Goal: Transaction & Acquisition: Download file/media

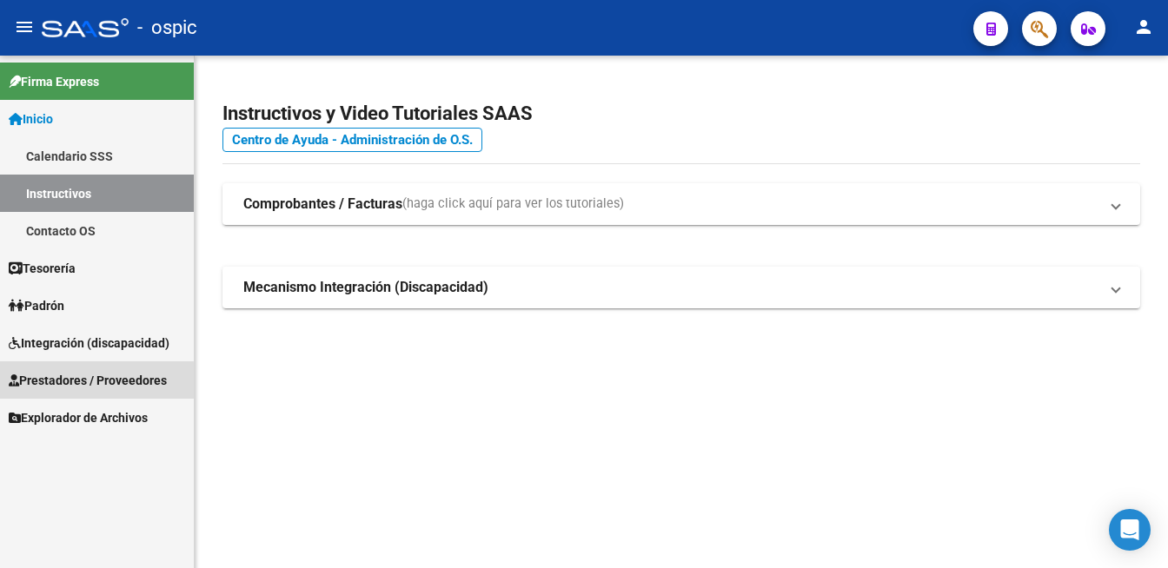
click at [76, 382] on span "Prestadores / Proveedores" at bounding box center [88, 380] width 158 height 19
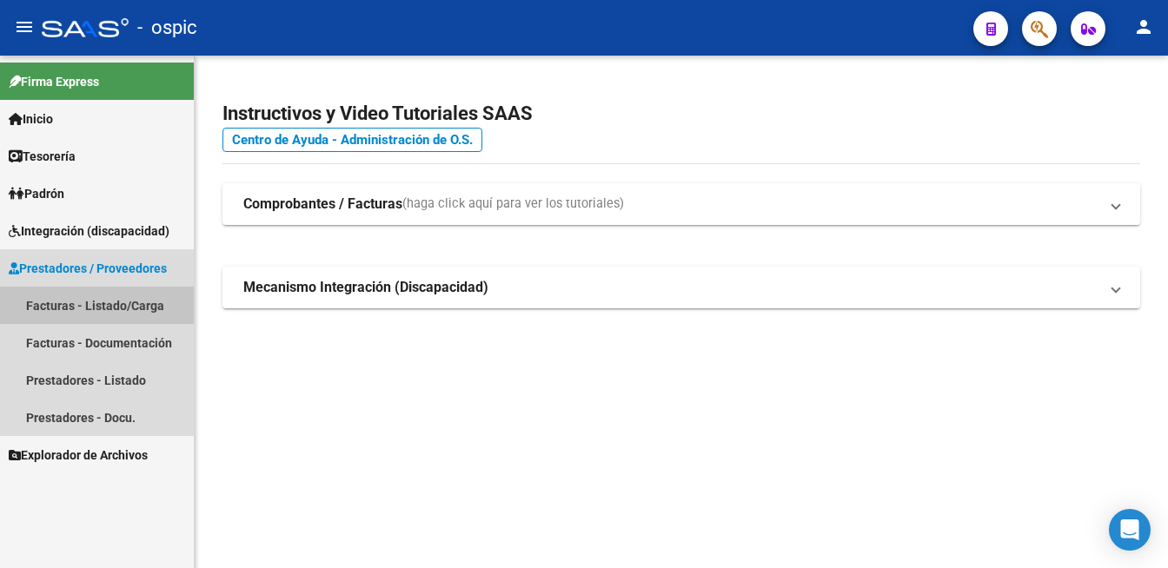
click at [84, 301] on link "Facturas - Listado/Carga" at bounding box center [97, 305] width 194 height 37
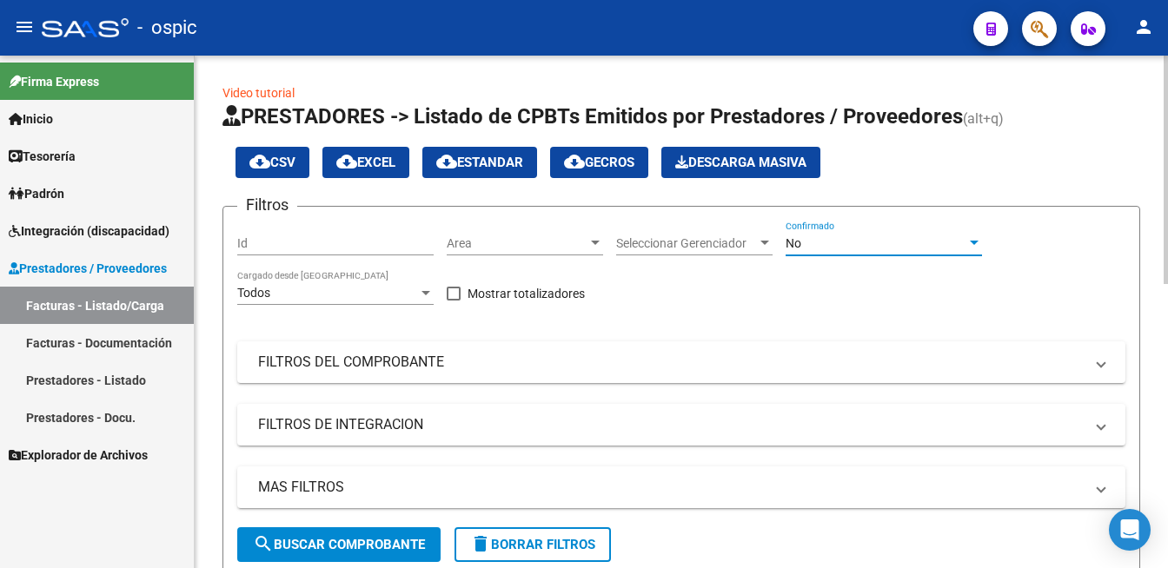
click at [805, 245] on div "No" at bounding box center [876, 243] width 181 height 15
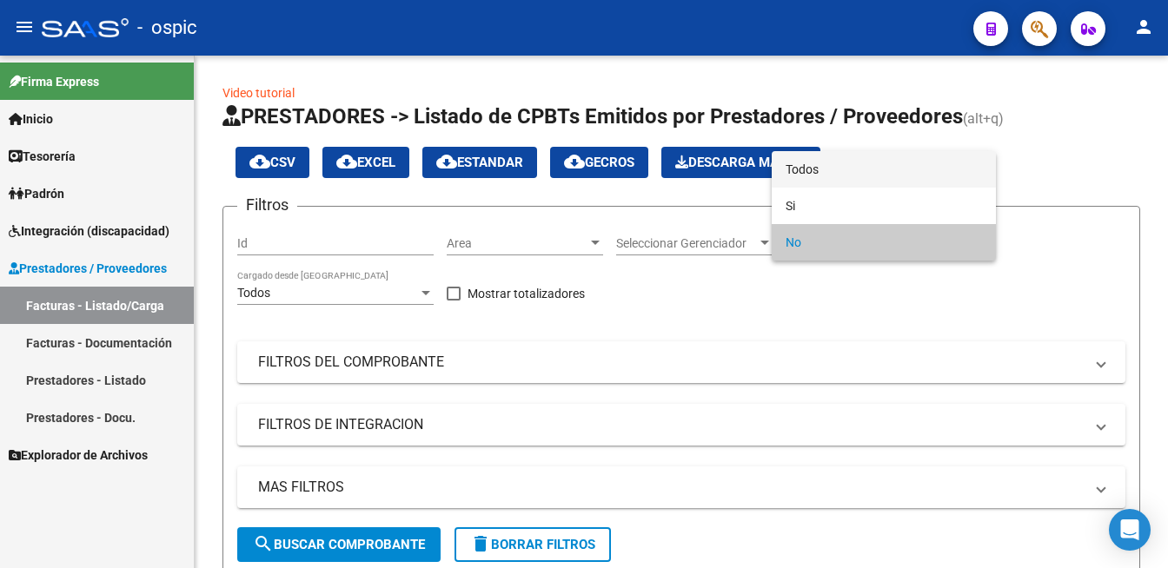
click at [813, 168] on span "Todos" at bounding box center [884, 169] width 196 height 37
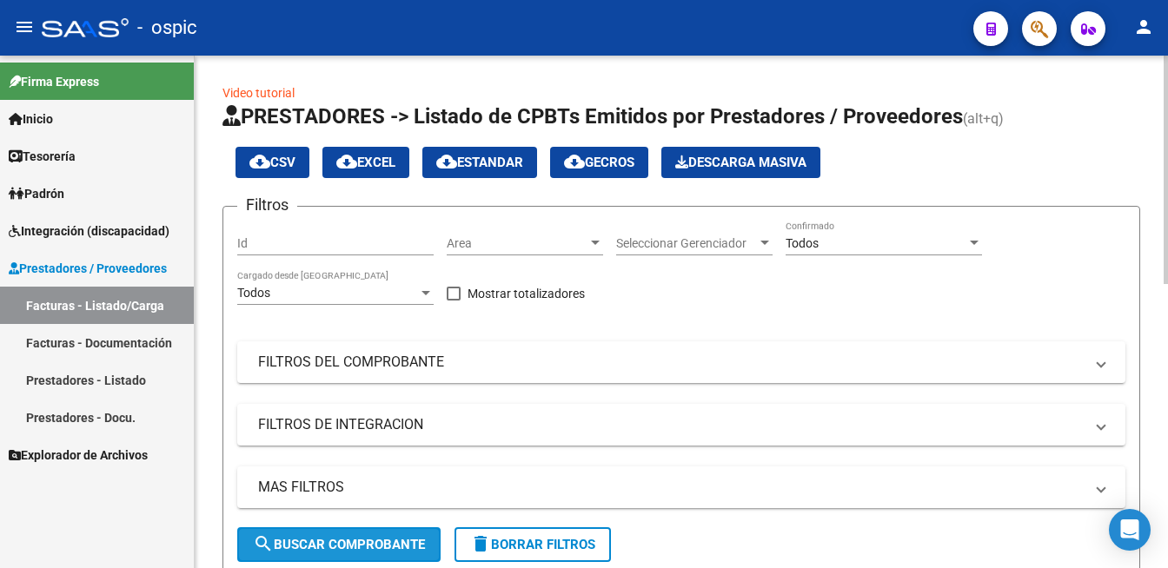
click at [375, 541] on span "search Buscar Comprobante" at bounding box center [339, 545] width 172 height 16
click at [1153, 470] on div at bounding box center [1166, 312] width 4 height 513
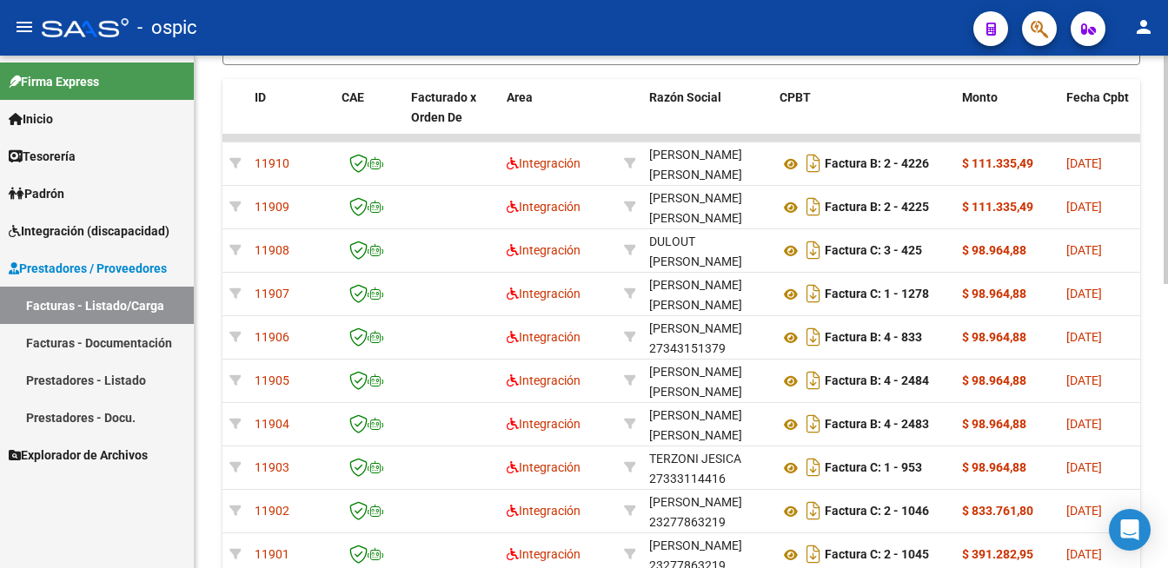
click at [1153, 284] on div at bounding box center [1166, 170] width 4 height 229
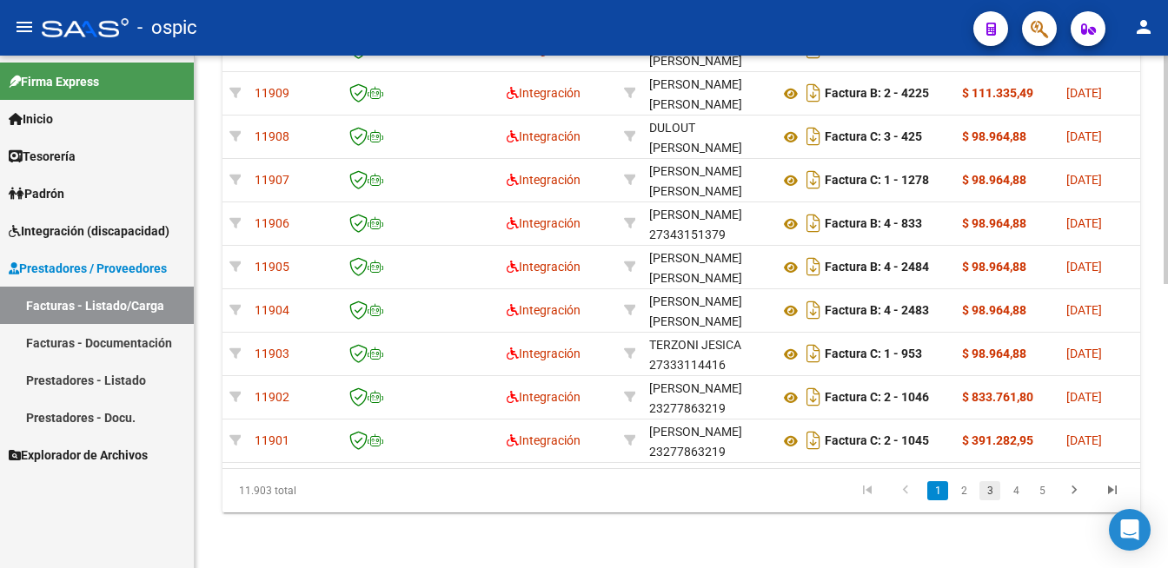
click at [980, 489] on link "3" at bounding box center [990, 491] width 21 height 19
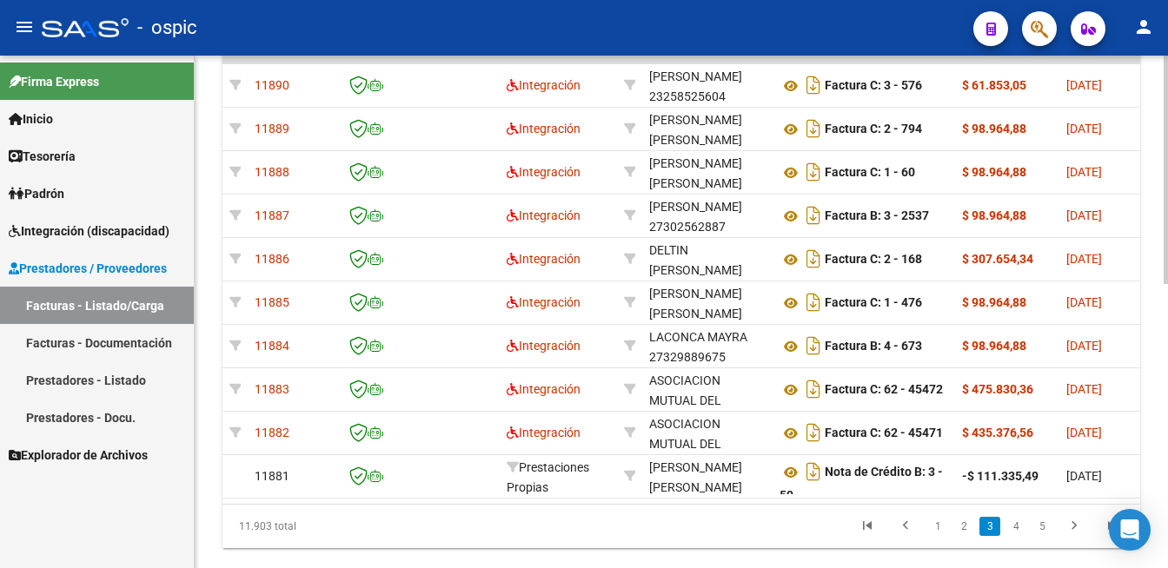
scroll to position [554, 0]
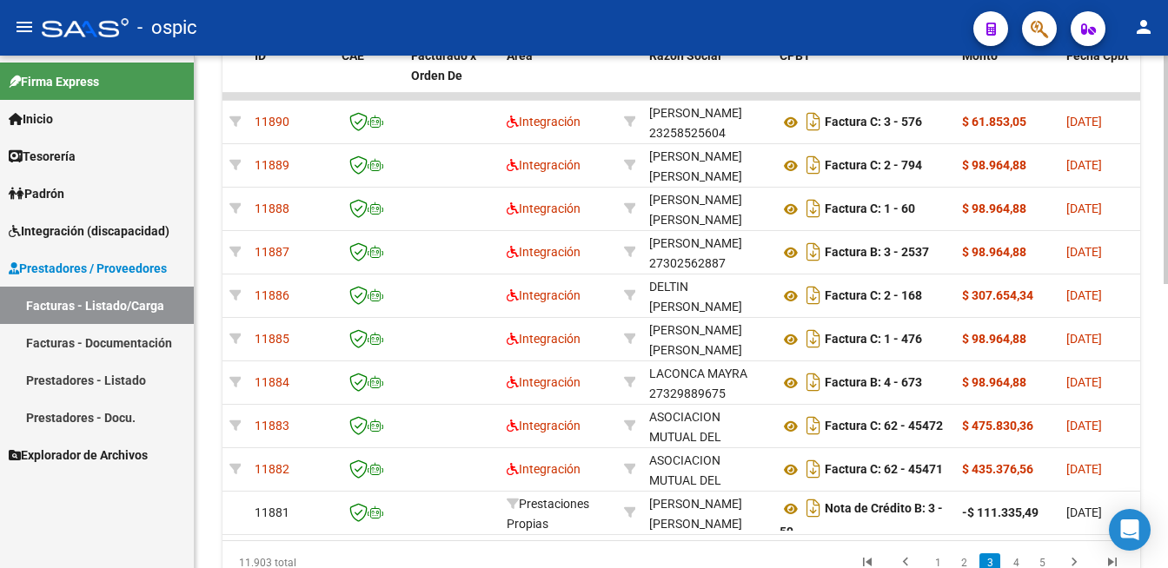
click at [1153, 284] on div at bounding box center [1166, 170] width 4 height 229
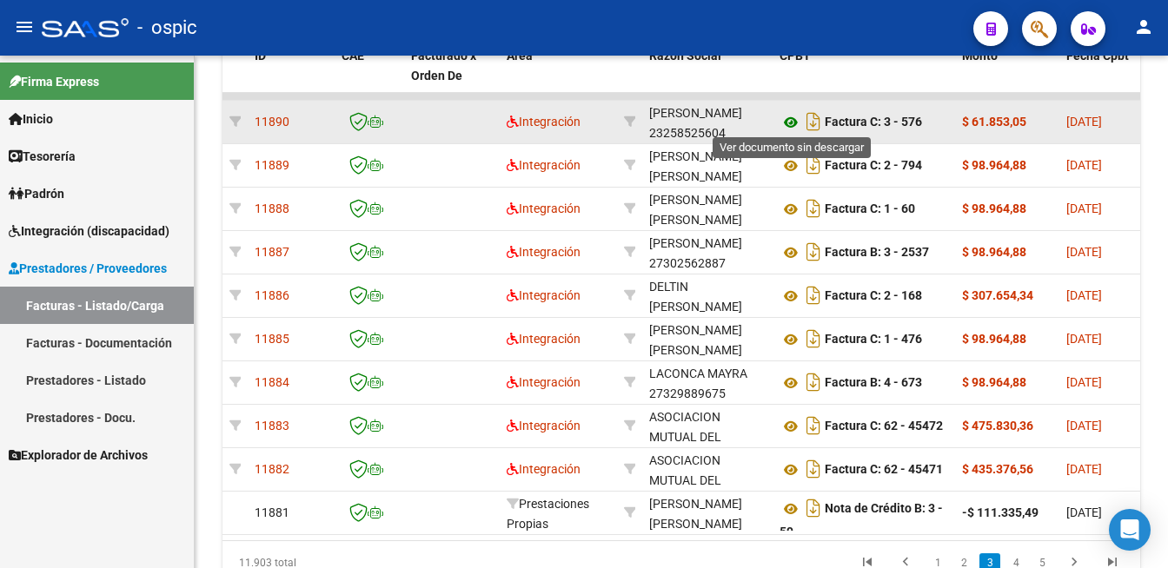
click at [787, 120] on icon at bounding box center [791, 122] width 23 height 21
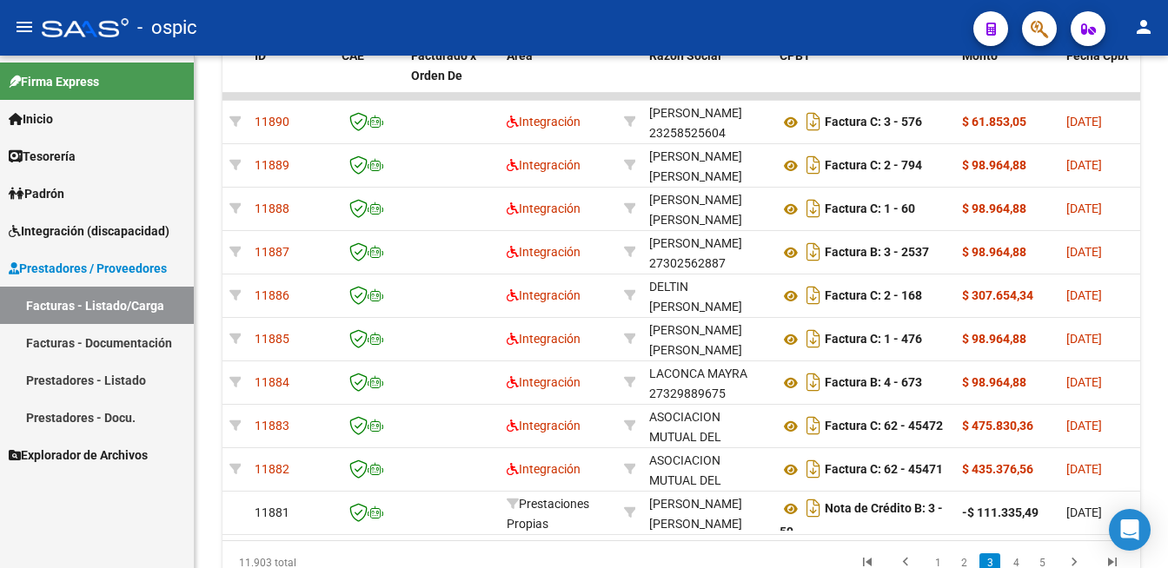
scroll to position [621, 0]
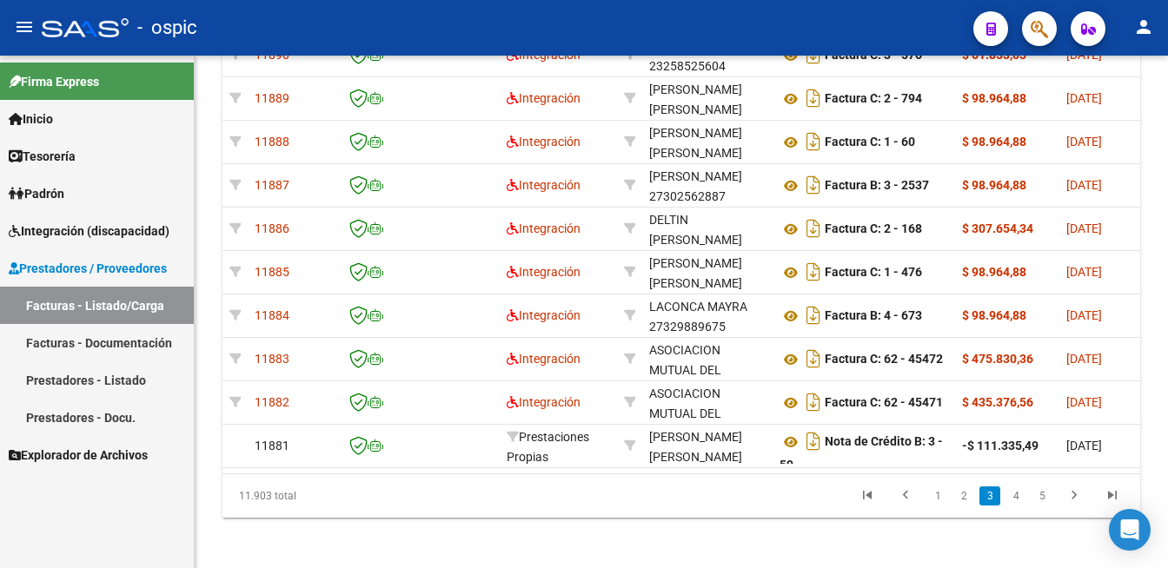
click at [1153, 284] on div at bounding box center [1166, 170] width 4 height 229
click at [965, 506] on link "2" at bounding box center [963, 496] width 21 height 19
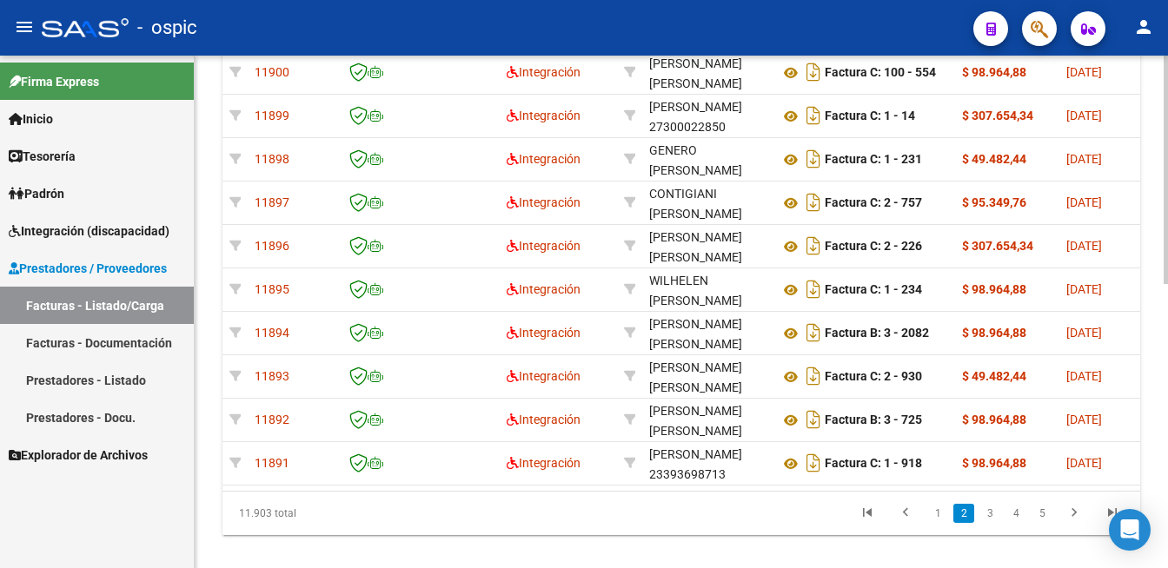
scroll to position [589, 0]
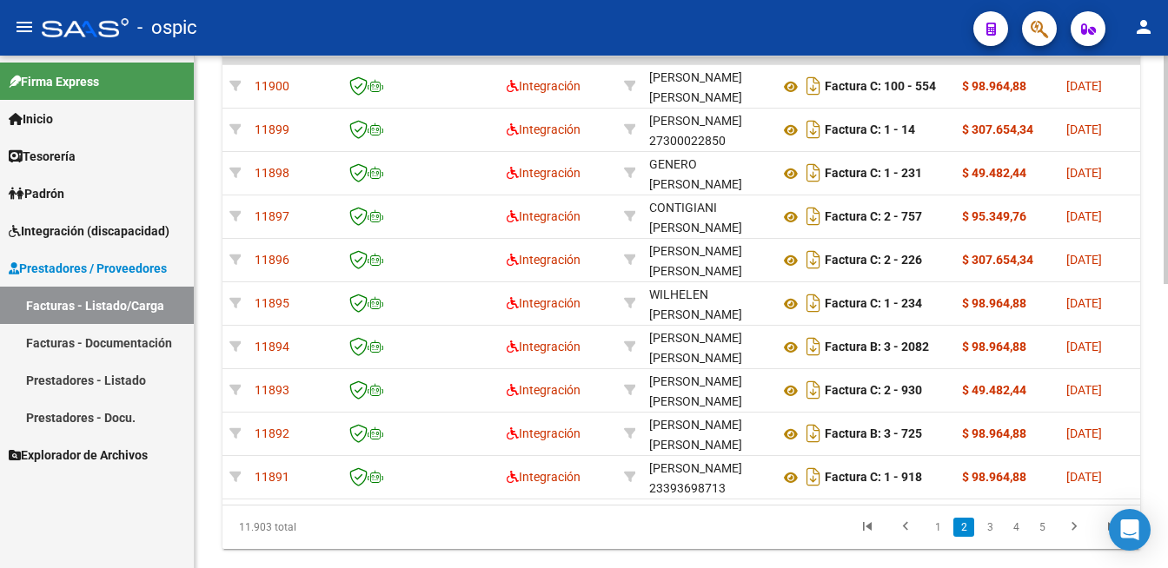
click at [1153, 284] on div at bounding box center [1166, 170] width 4 height 229
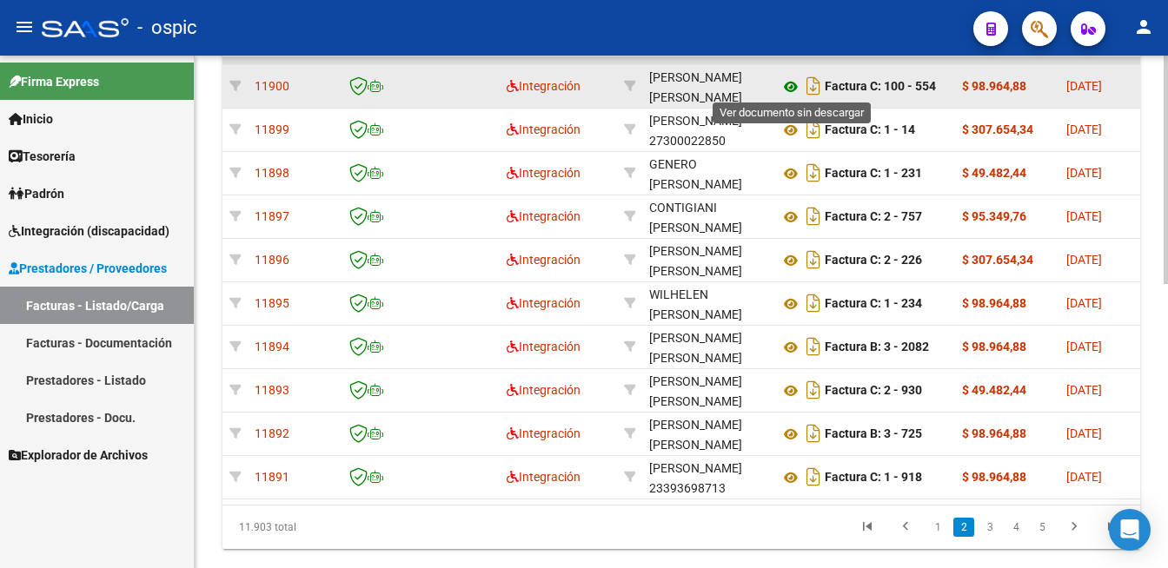
click at [789, 83] on icon at bounding box center [791, 86] width 23 height 21
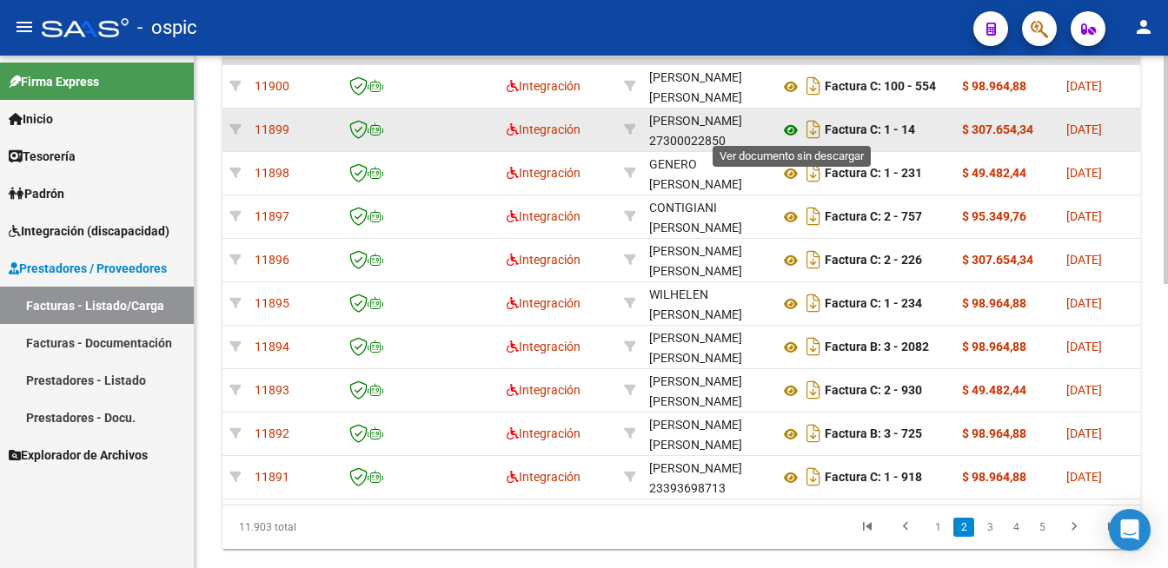
click at [790, 125] on icon at bounding box center [791, 130] width 23 height 21
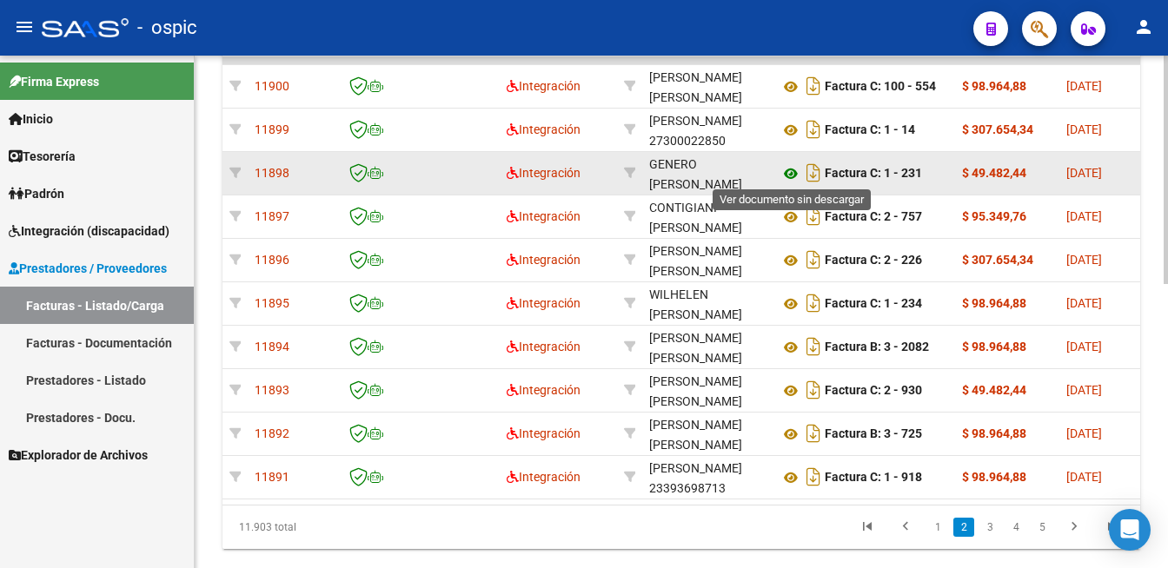
click at [790, 168] on icon at bounding box center [791, 173] width 23 height 21
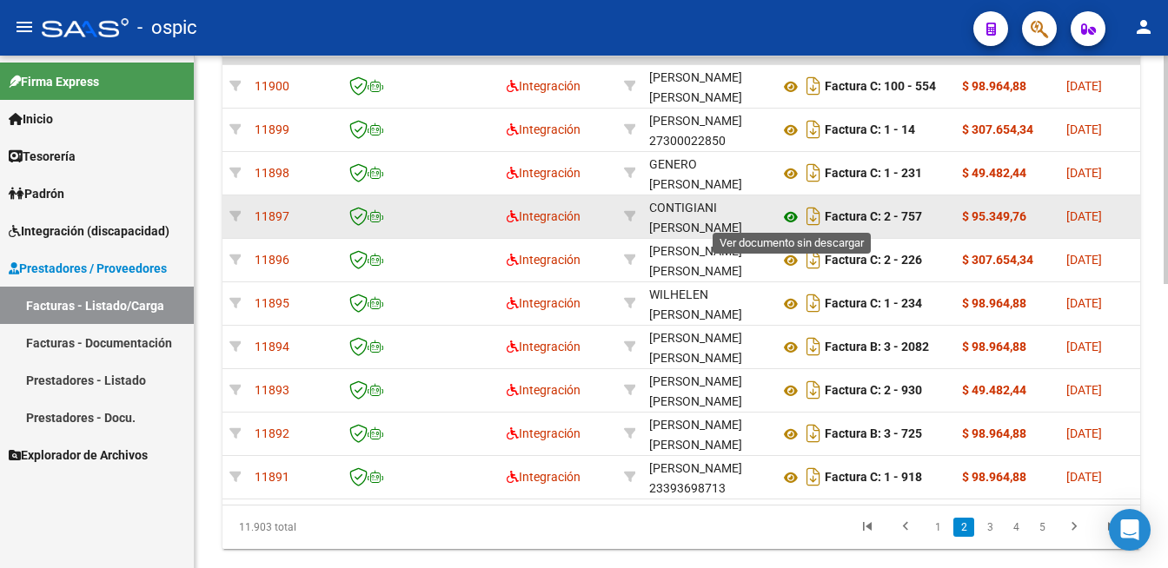
click at [793, 212] on icon at bounding box center [791, 217] width 23 height 21
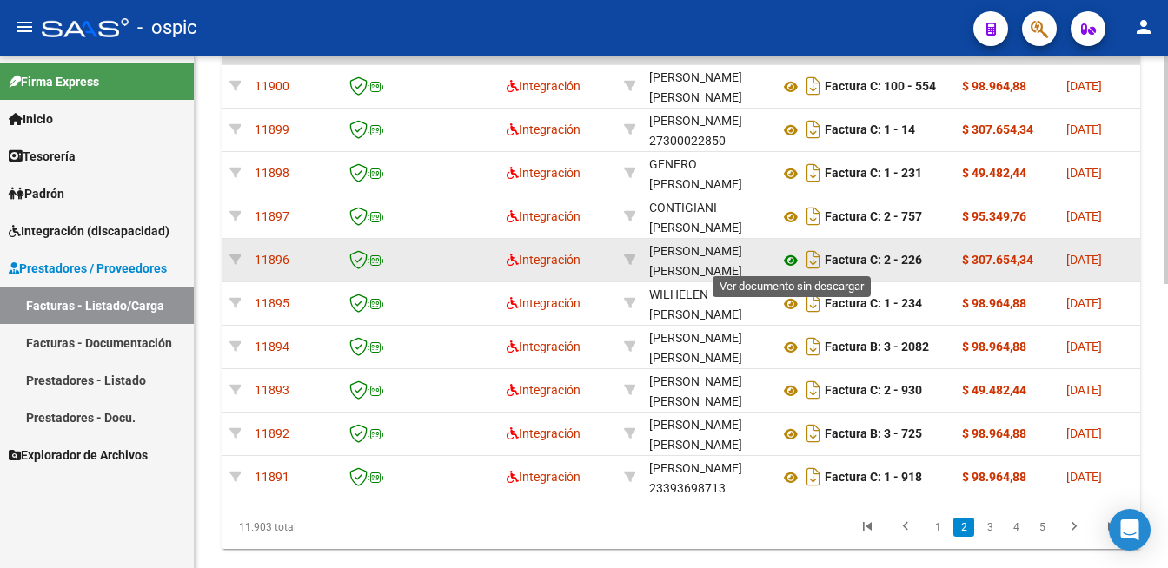
click at [794, 257] on icon at bounding box center [791, 260] width 23 height 21
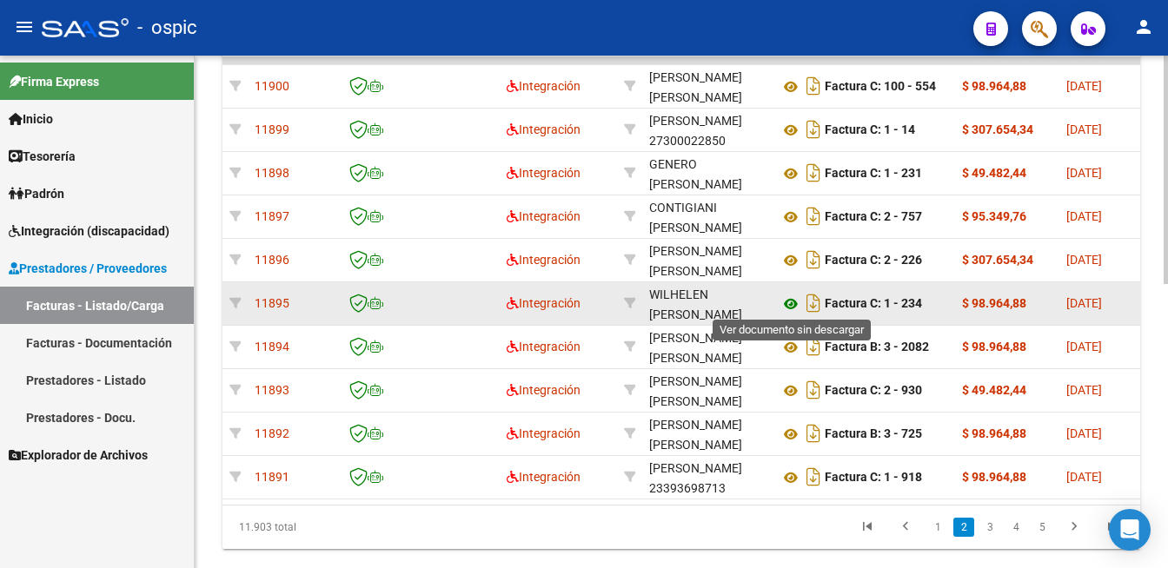
click at [789, 294] on icon at bounding box center [791, 304] width 23 height 21
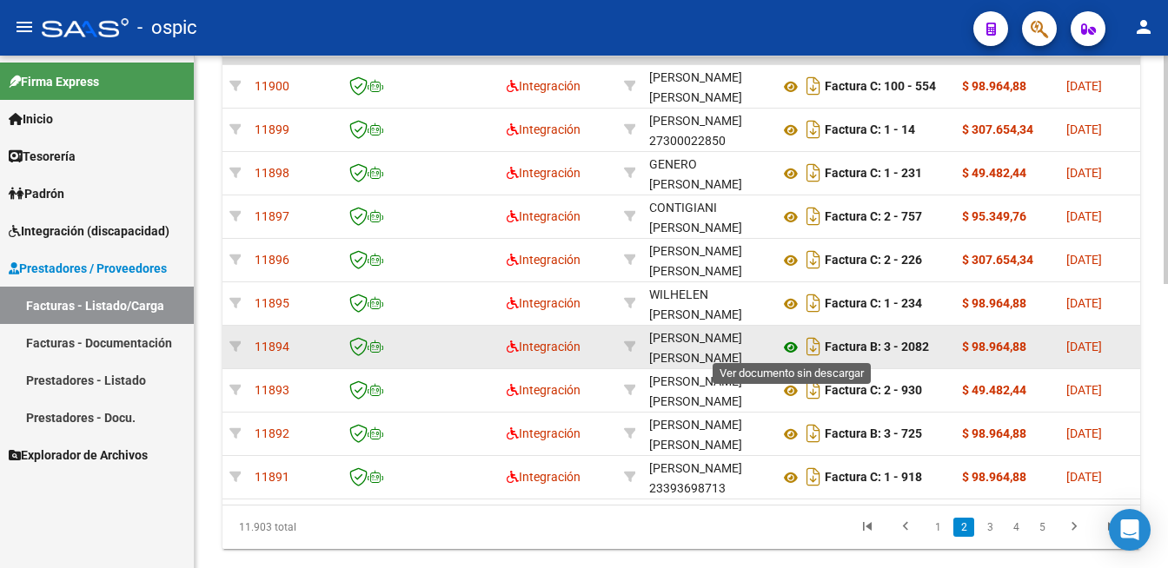
click at [793, 342] on icon at bounding box center [791, 347] width 23 height 21
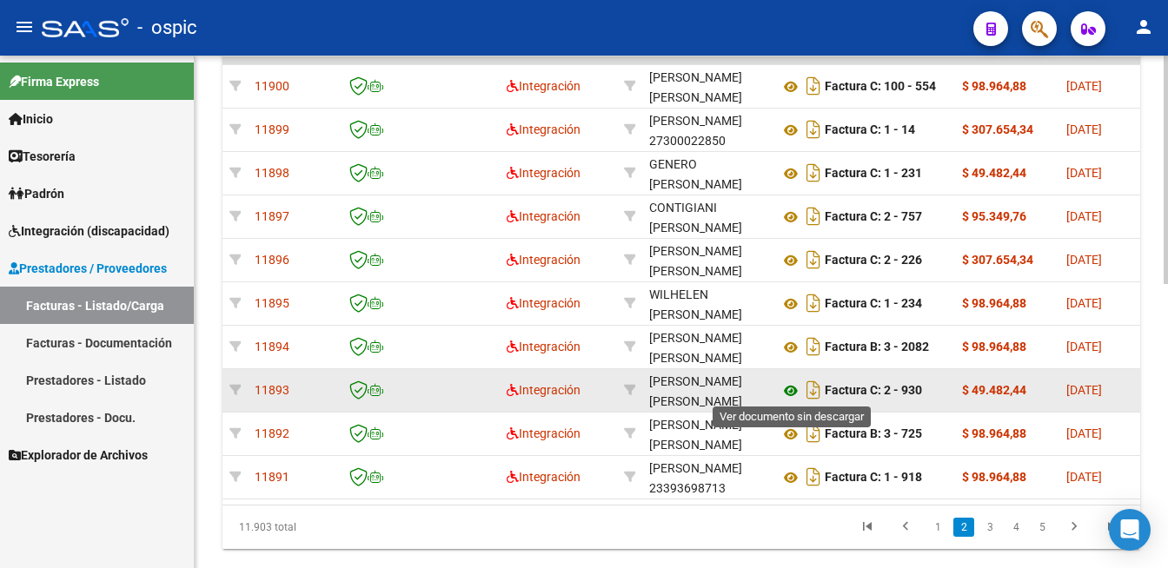
click at [793, 392] on icon at bounding box center [791, 391] width 23 height 21
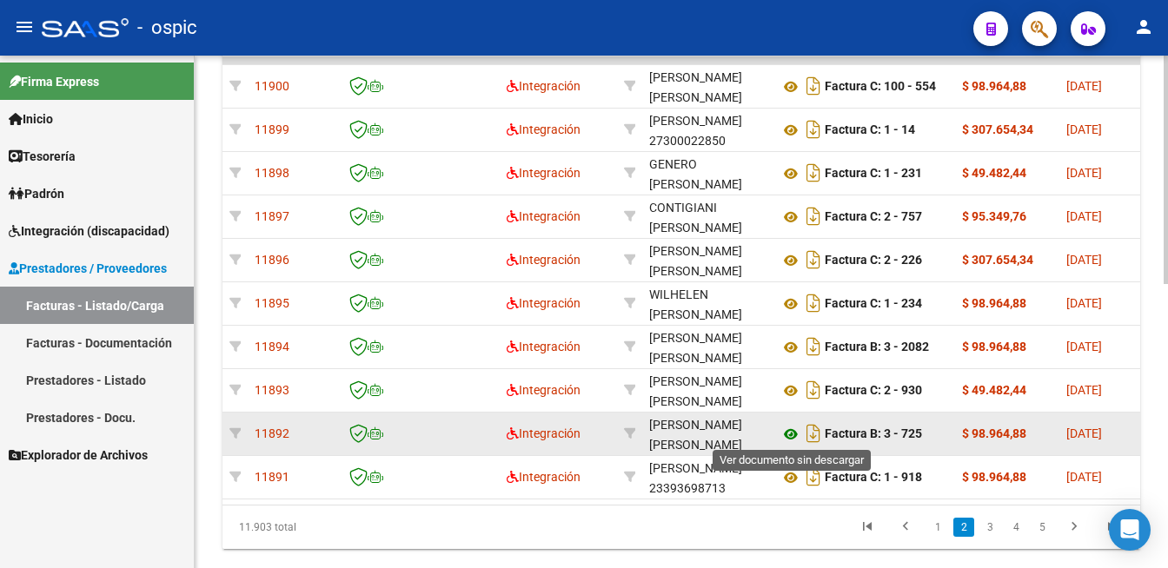
click at [787, 429] on icon at bounding box center [791, 434] width 23 height 21
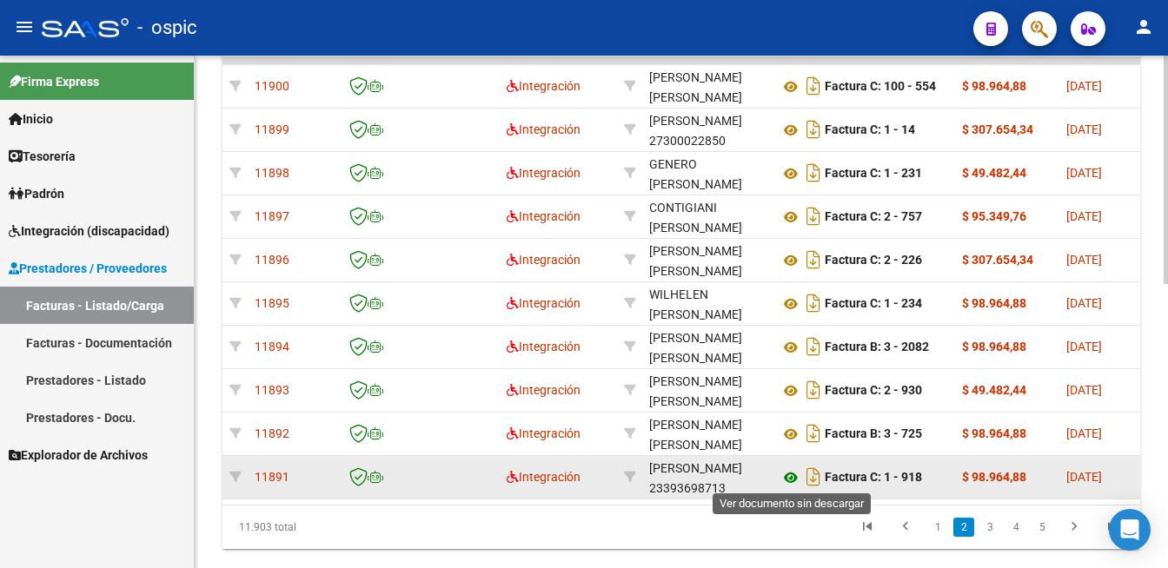
click at [784, 472] on icon at bounding box center [791, 478] width 23 height 21
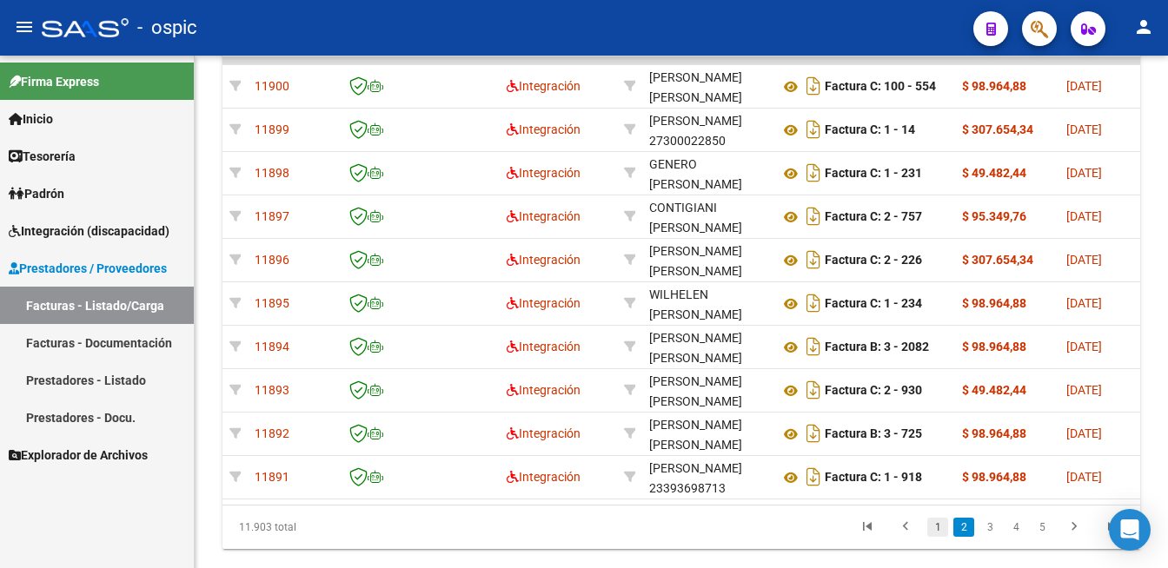
click at [934, 536] on link "1" at bounding box center [937, 527] width 21 height 19
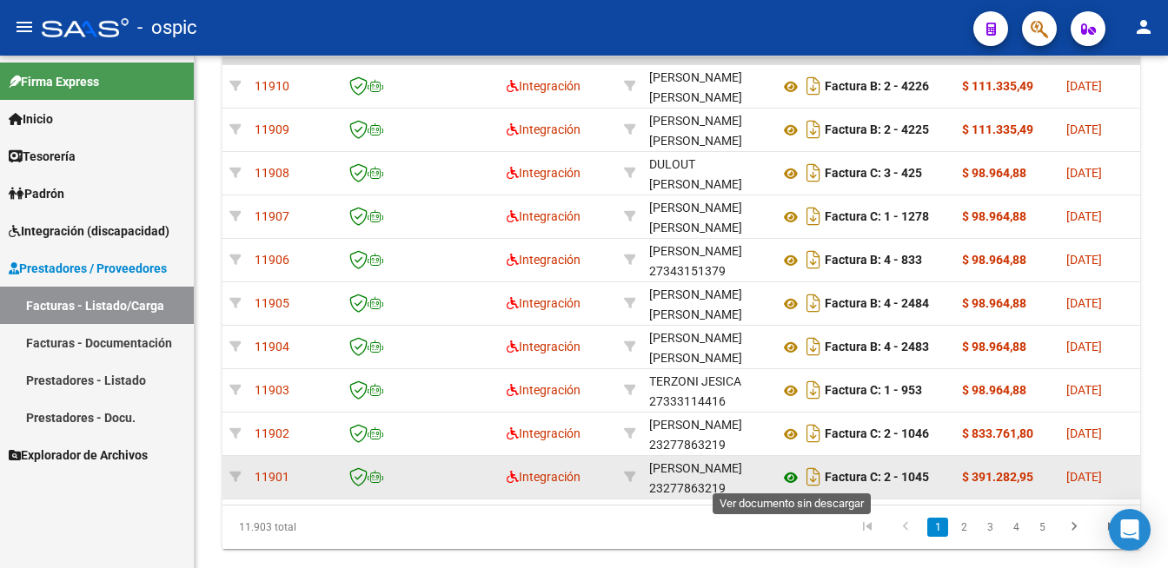
click at [785, 472] on icon at bounding box center [791, 478] width 23 height 21
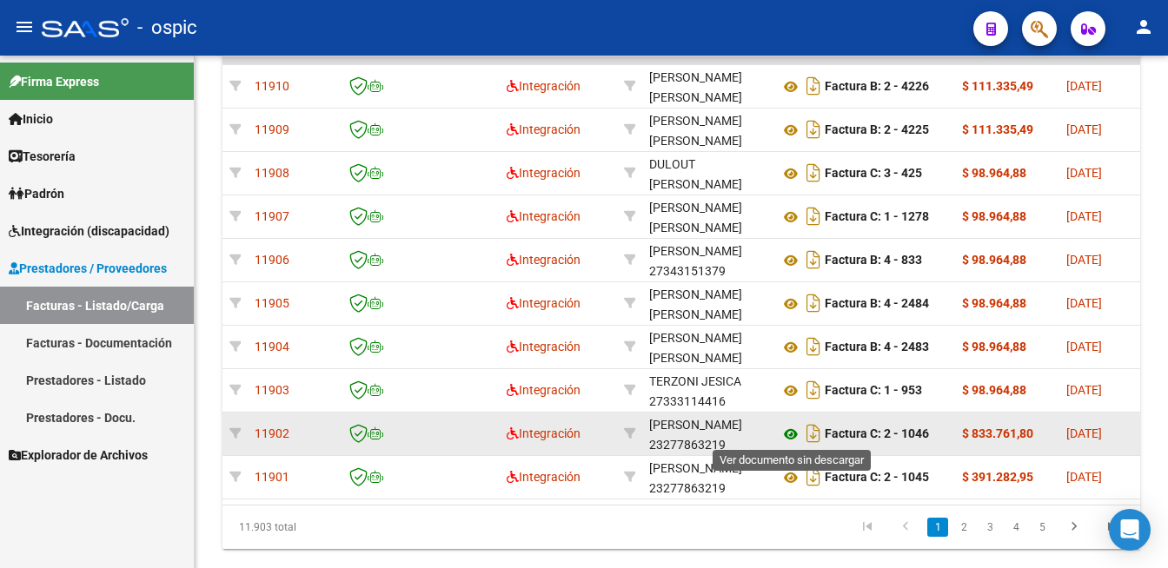
click at [793, 432] on icon at bounding box center [791, 434] width 23 height 21
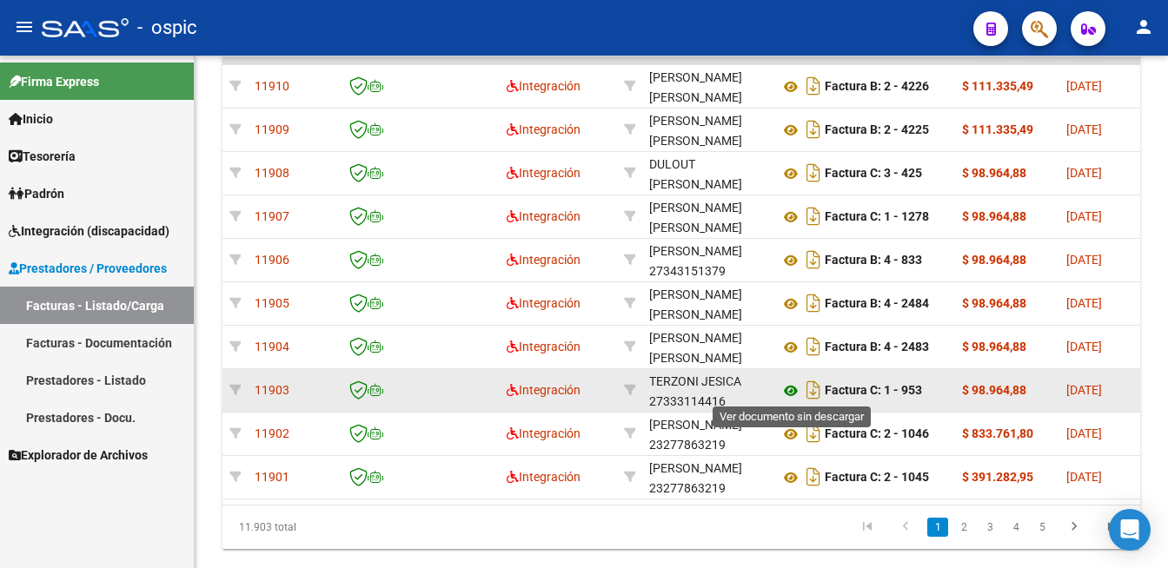
click at [784, 386] on icon at bounding box center [791, 391] width 23 height 21
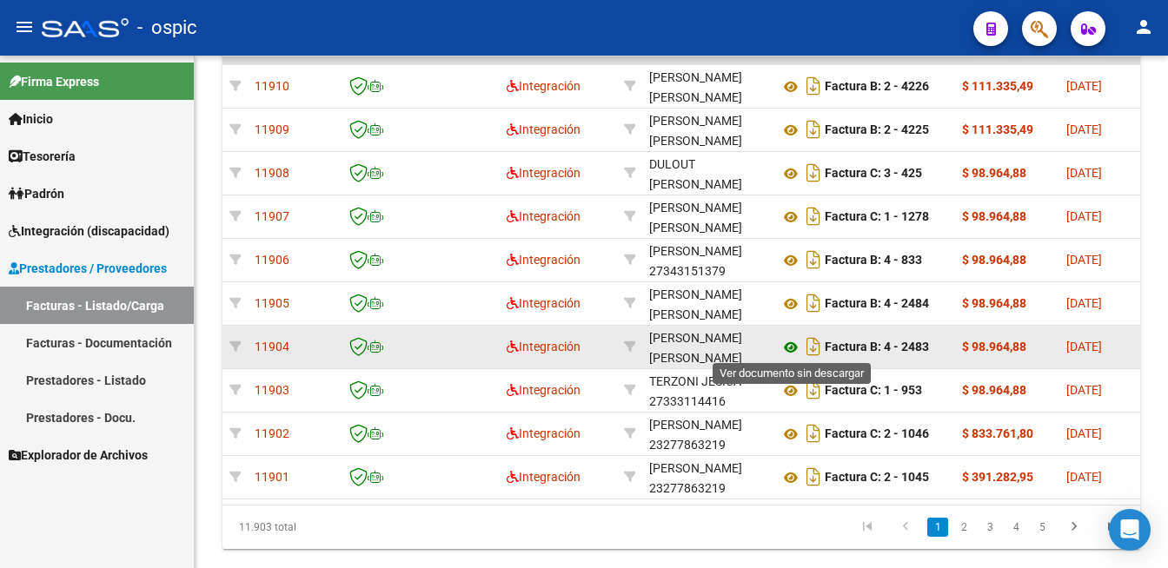
click at [793, 349] on icon at bounding box center [791, 347] width 23 height 21
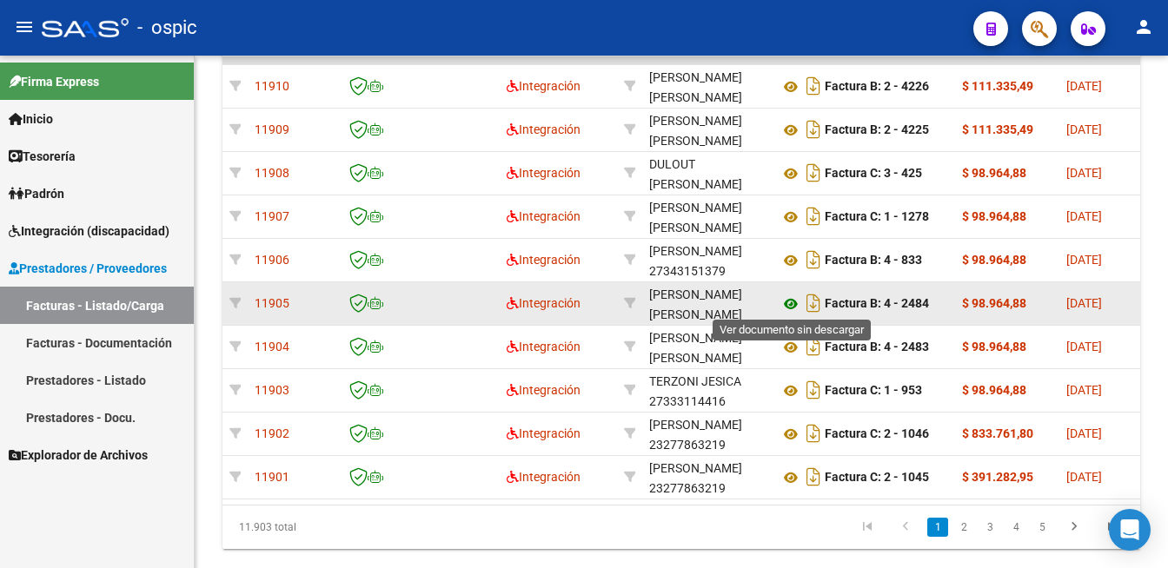
click at [794, 303] on icon at bounding box center [791, 304] width 23 height 21
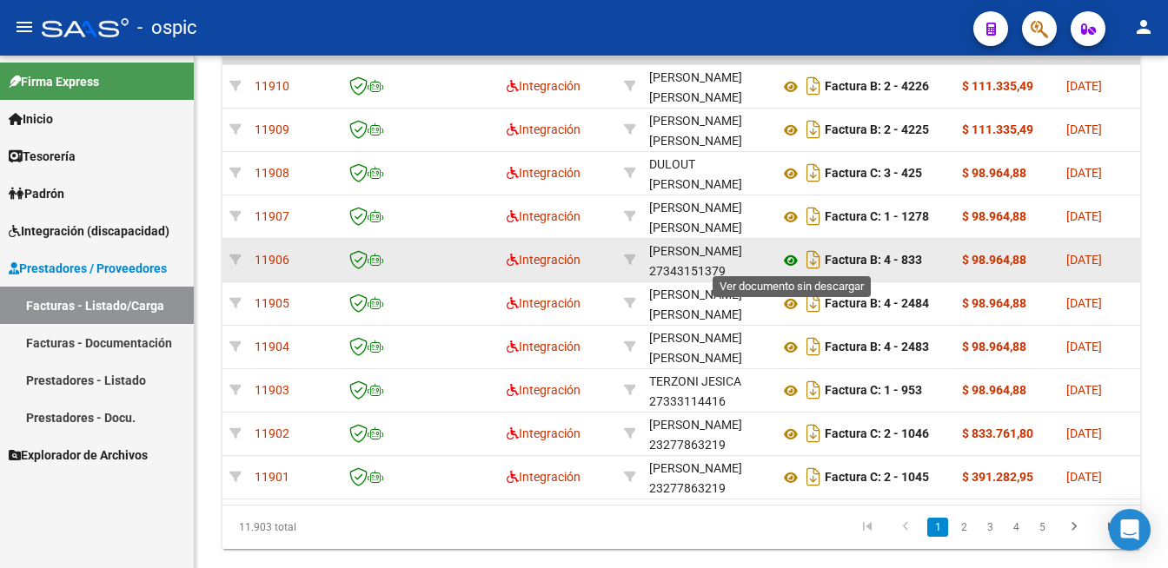
click at [792, 253] on icon at bounding box center [791, 260] width 23 height 21
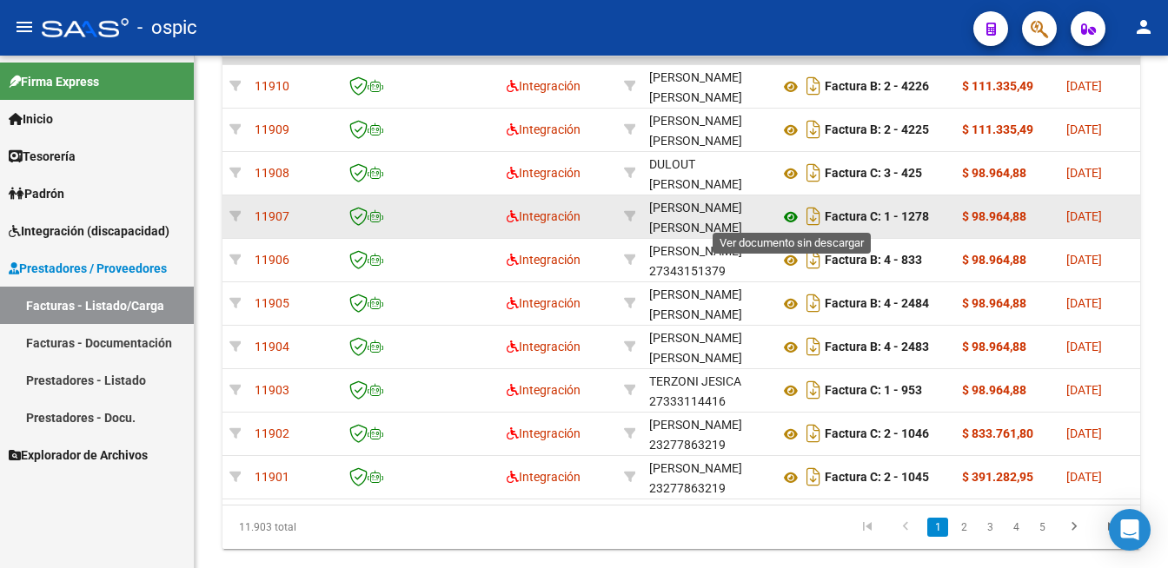
click at [793, 215] on icon at bounding box center [791, 217] width 23 height 21
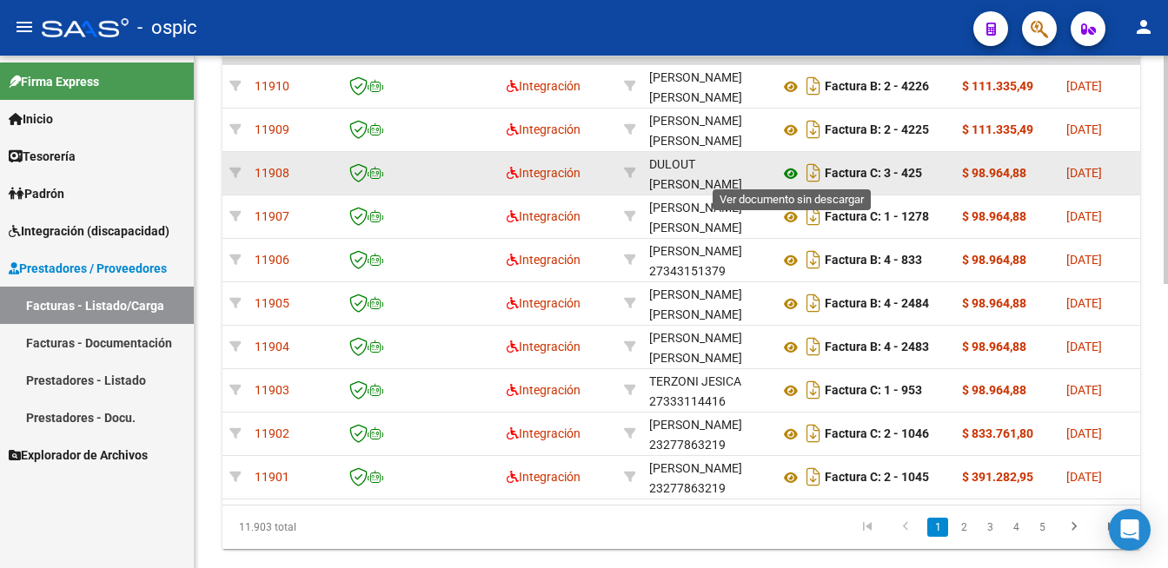
click at [784, 171] on icon at bounding box center [791, 173] width 23 height 21
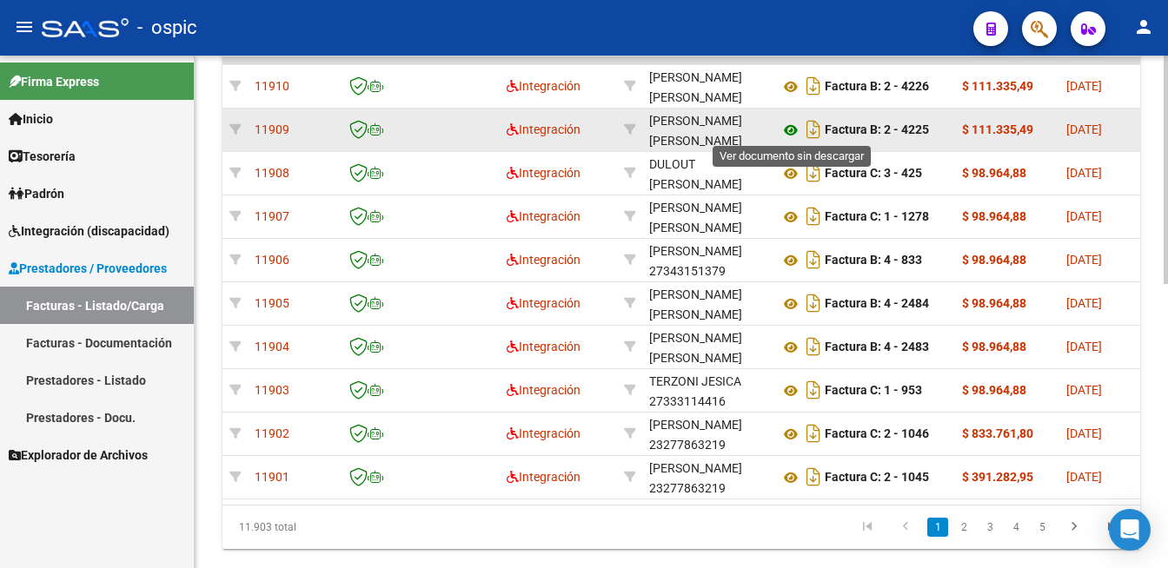
click at [791, 123] on icon at bounding box center [791, 130] width 23 height 21
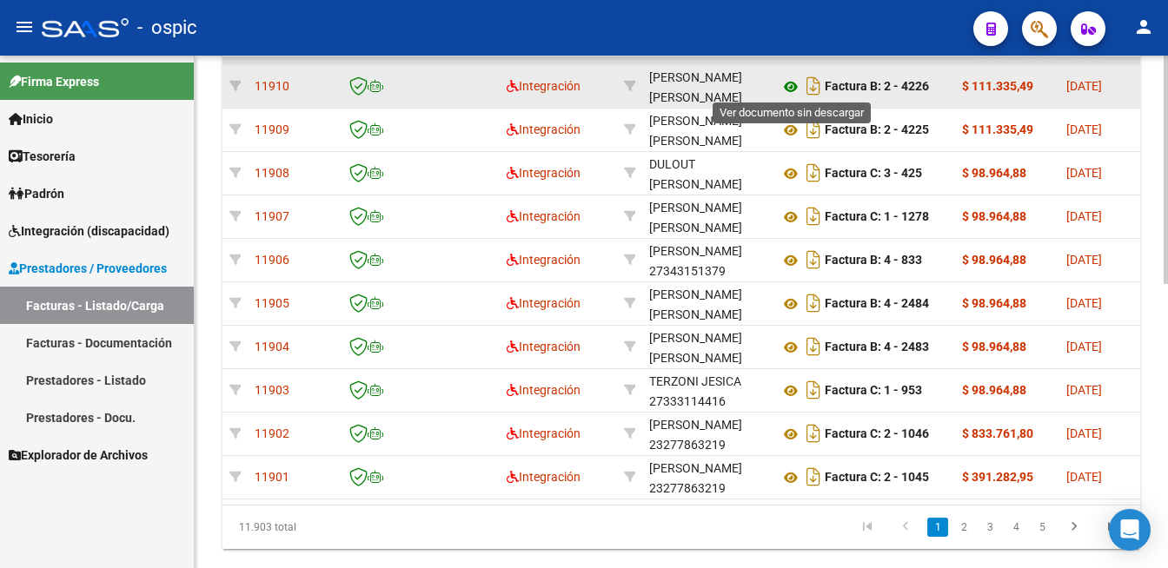
click at [794, 84] on icon at bounding box center [791, 86] width 23 height 21
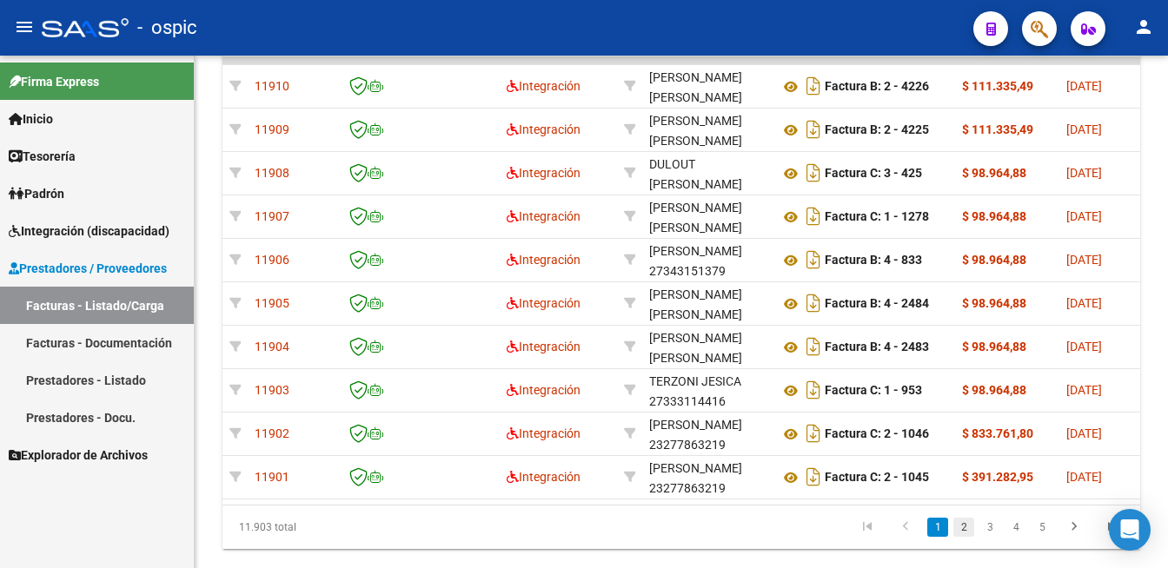
click at [968, 537] on link "2" at bounding box center [963, 527] width 21 height 19
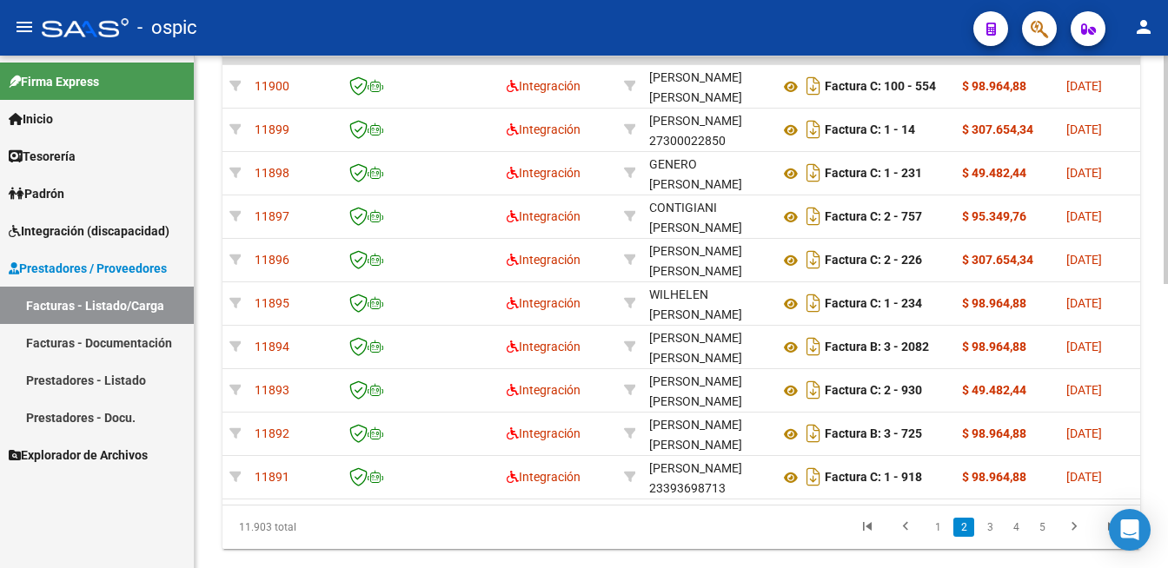
scroll to position [624, 0]
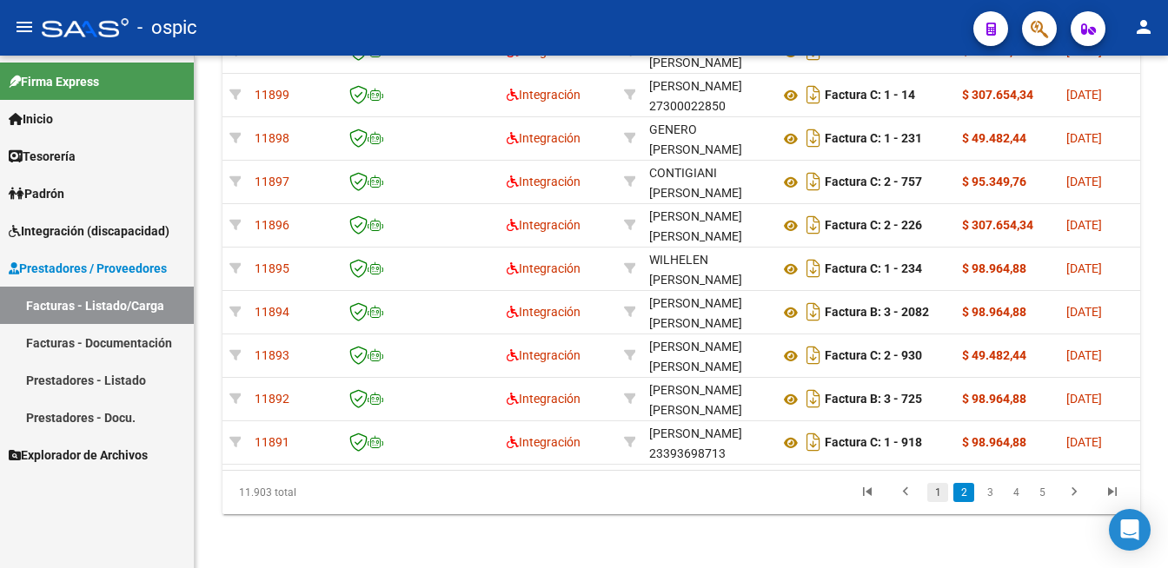
click at [936, 502] on link "1" at bounding box center [937, 492] width 21 height 19
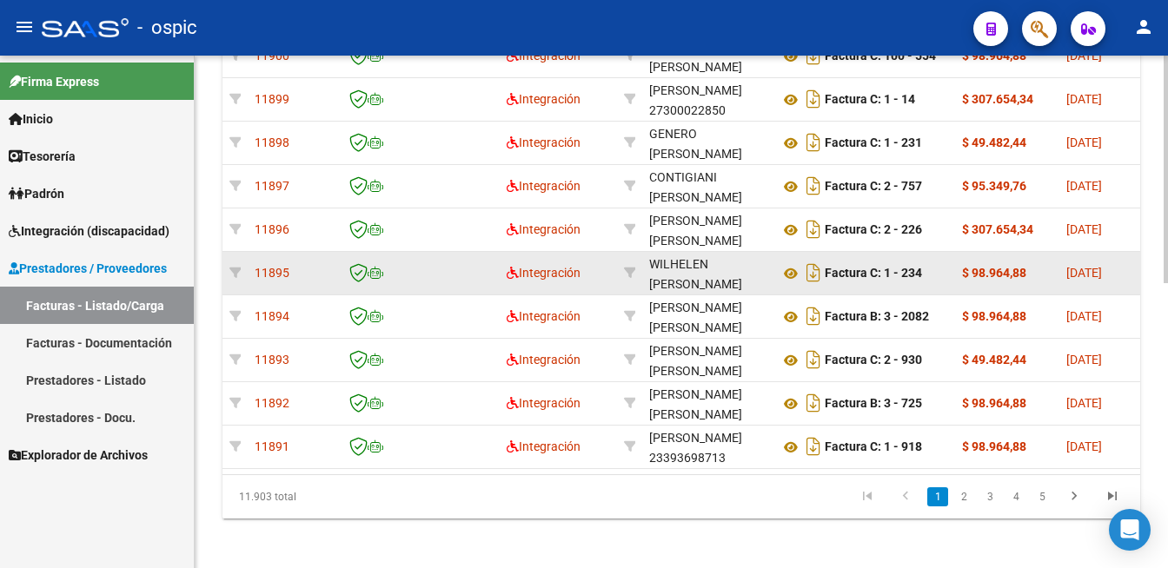
scroll to position [629, 0]
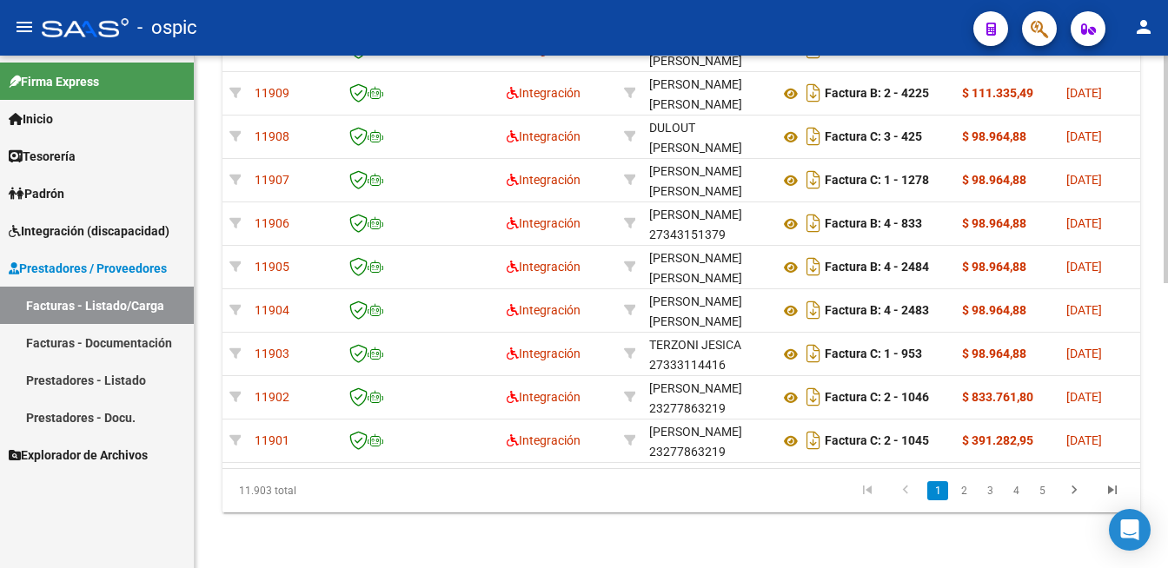
click at [1153, 95] on div at bounding box center [1166, 312] width 4 height 513
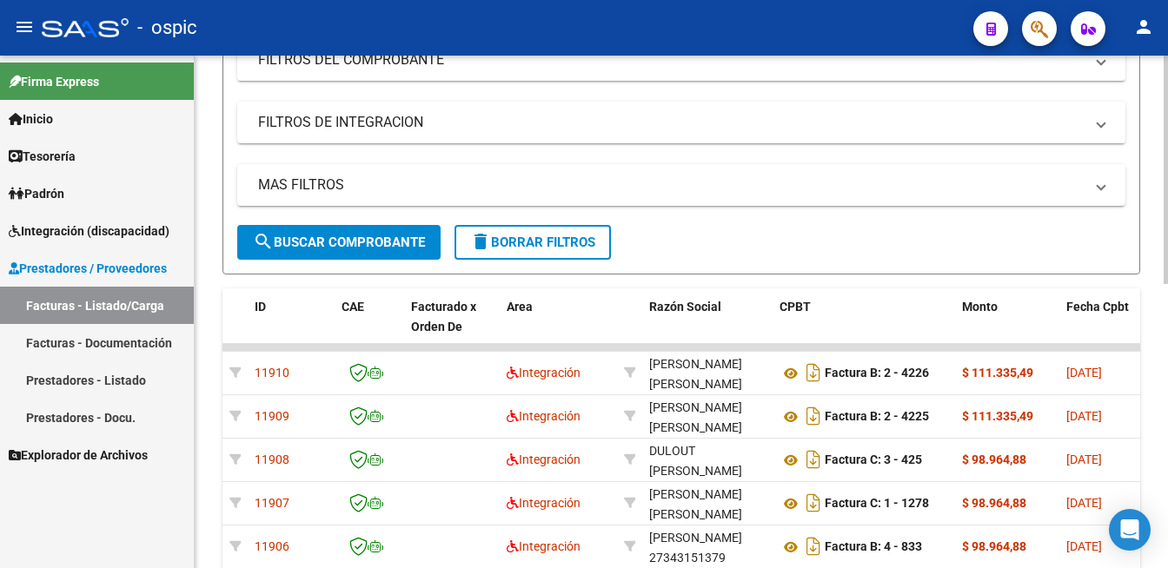
scroll to position [355, 0]
